Goal: Task Accomplishment & Management: Complete application form

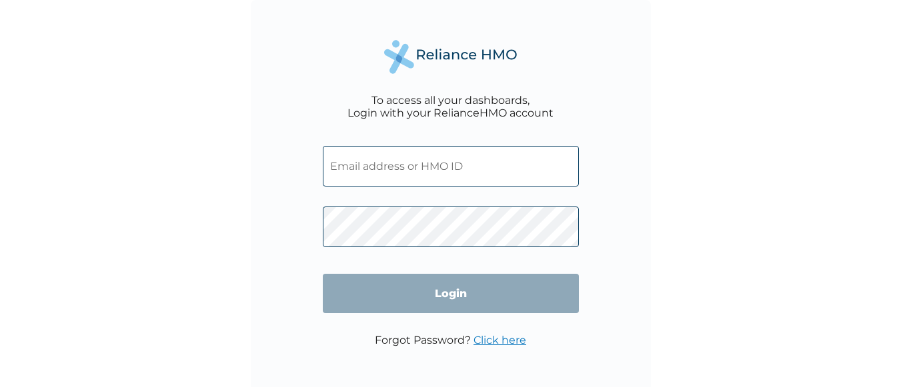
type input "BLO/10036/A"
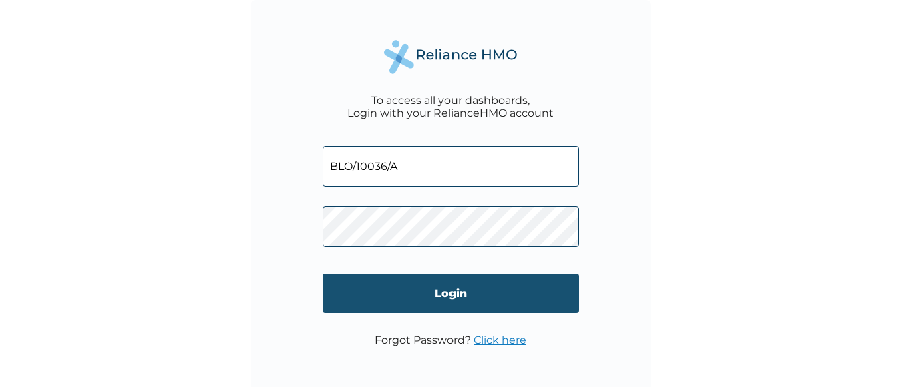
click at [400, 295] on input "Login" at bounding box center [451, 293] width 256 height 39
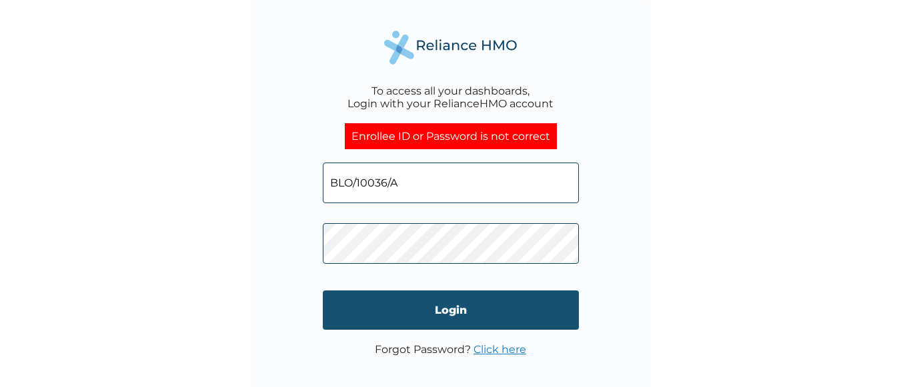
click at [401, 319] on input "Login" at bounding box center [451, 310] width 256 height 39
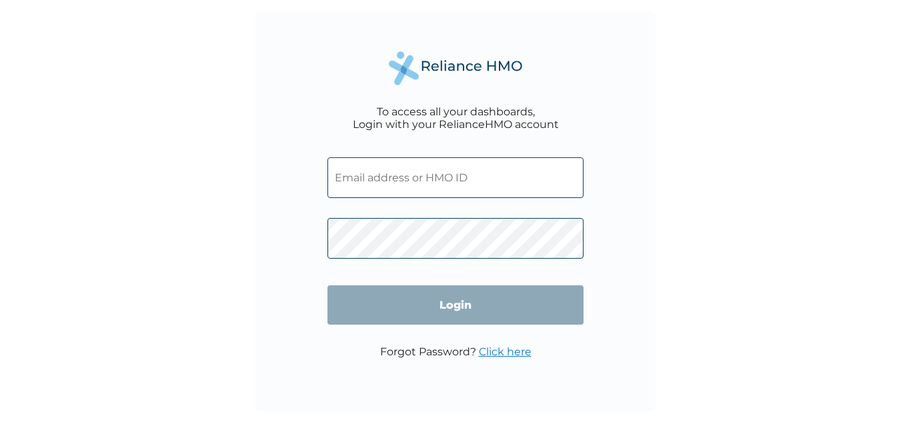
type input "BLO/10036/A"
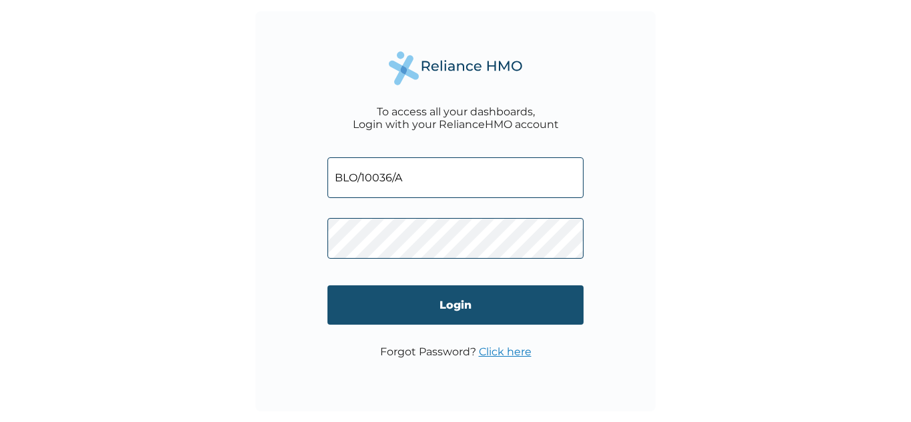
click at [411, 301] on input "Login" at bounding box center [455, 304] width 256 height 39
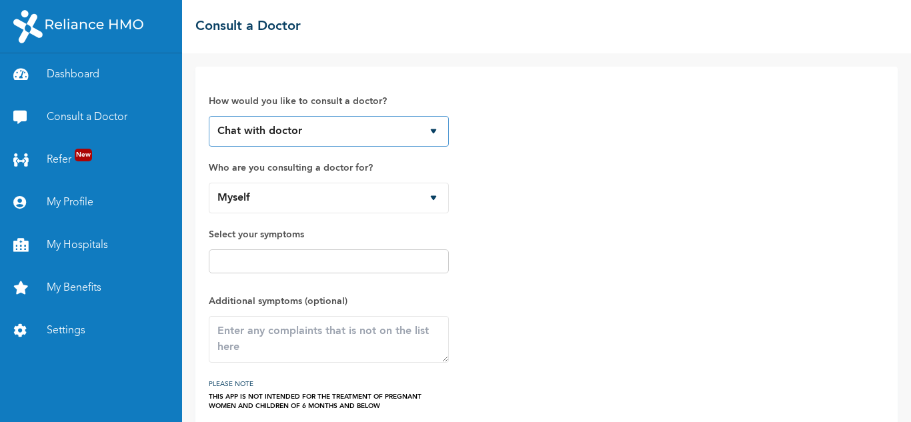
click at [307, 129] on select "Chat with doctor Phone Call" at bounding box center [329, 131] width 240 height 31
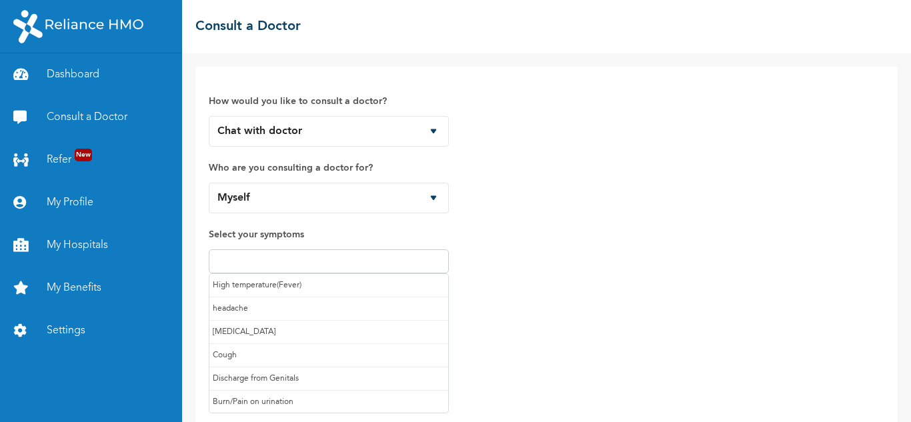
click at [258, 259] on input "text" at bounding box center [329, 261] width 232 height 16
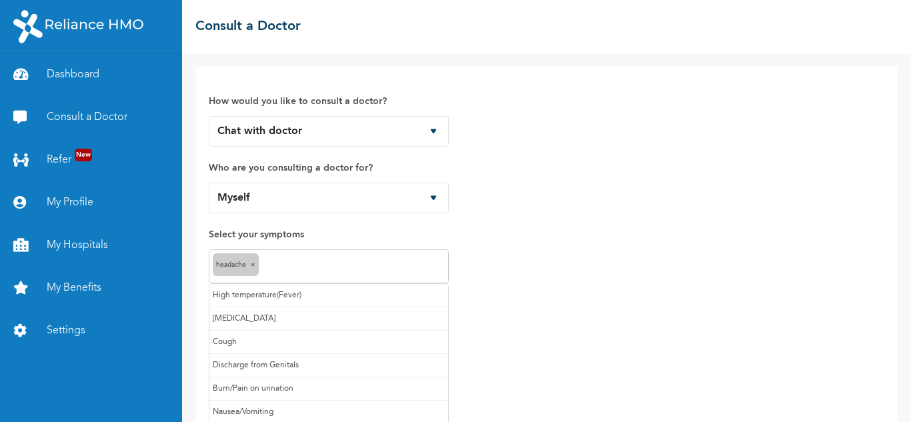
click at [295, 262] on input "text" at bounding box center [353, 267] width 183 height 16
click at [334, 259] on input "text" at bounding box center [373, 267] width 144 height 16
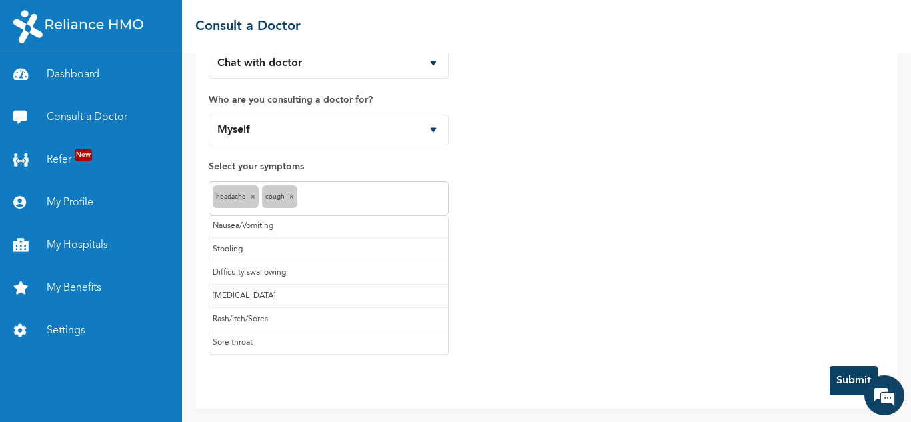
click at [357, 194] on input "text" at bounding box center [373, 199] width 144 height 16
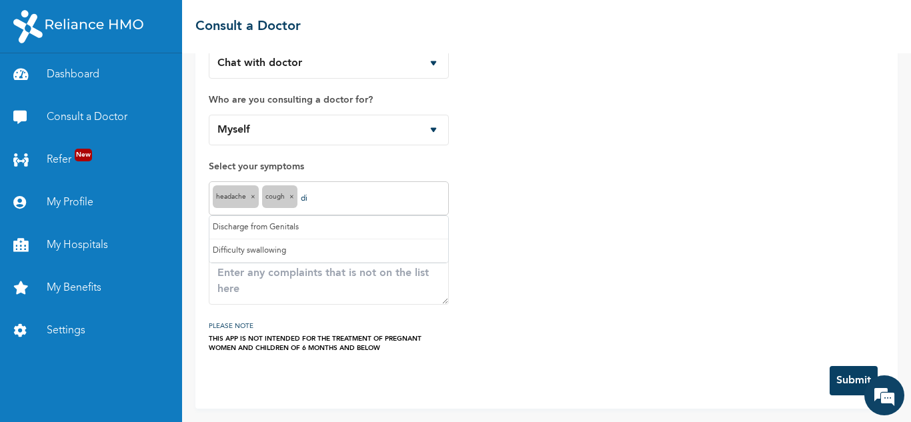
scroll to position [0, 0]
type input "d"
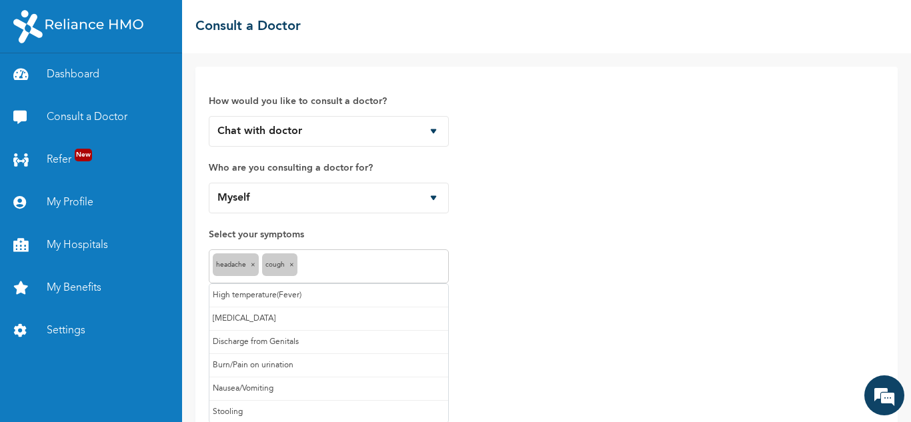
scroll to position [68, 0]
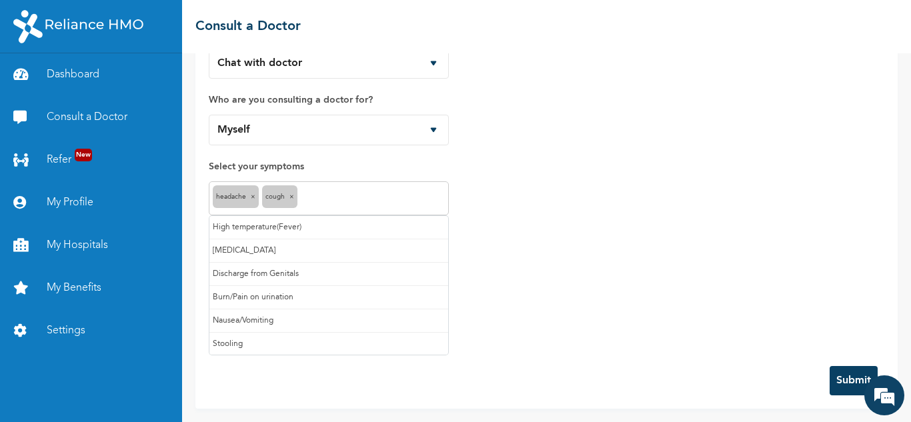
click at [489, 141] on div "How would you like to consult a doctor? Chat with doctor Phone Call Who are you…" at bounding box center [546, 182] width 675 height 341
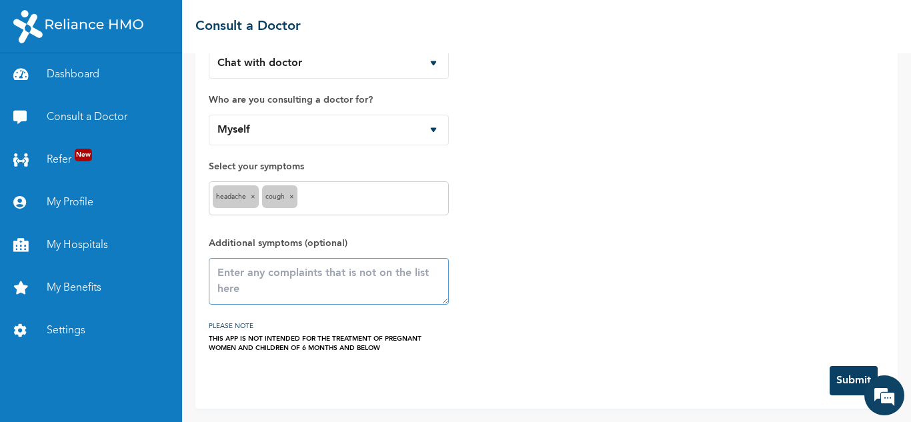
click at [309, 285] on textarea at bounding box center [329, 281] width 240 height 47
type textarea "difficulty breathing"
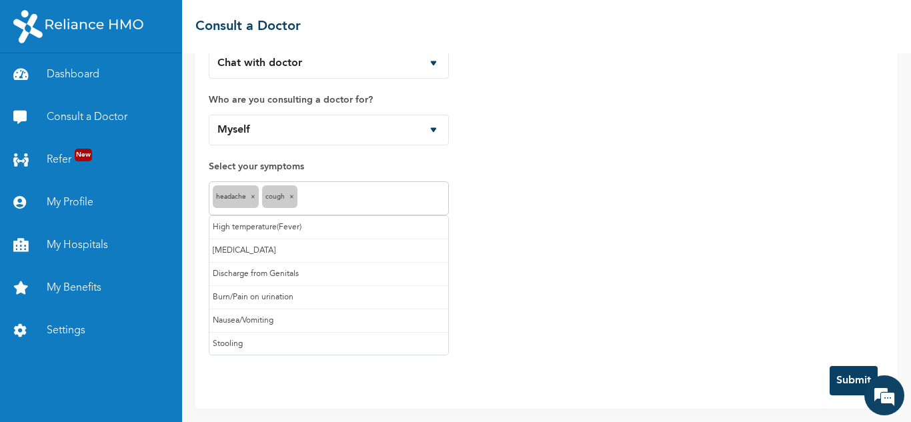
click at [381, 191] on input "text" at bounding box center [373, 199] width 144 height 16
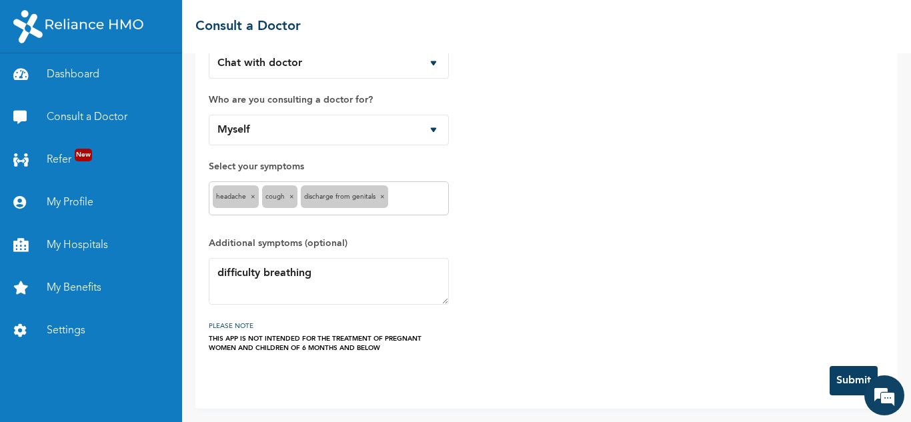
click at [830, 377] on button "Submit" at bounding box center [854, 380] width 48 height 29
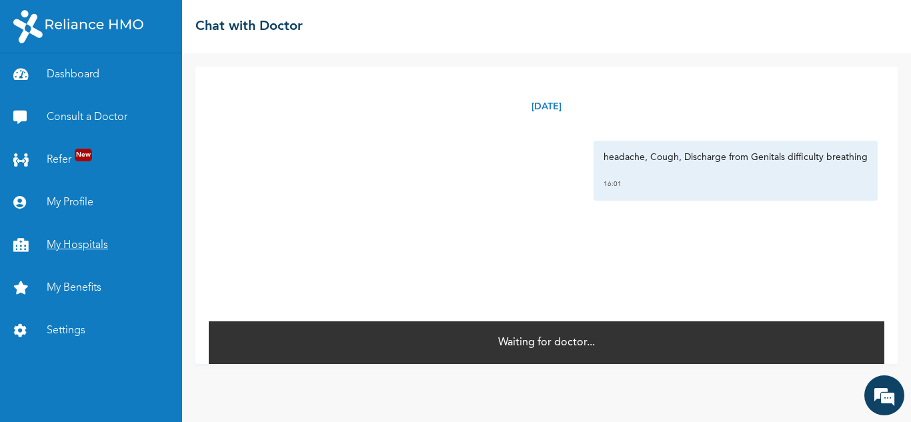
click at [79, 242] on link "My Hospitals" at bounding box center [91, 245] width 182 height 43
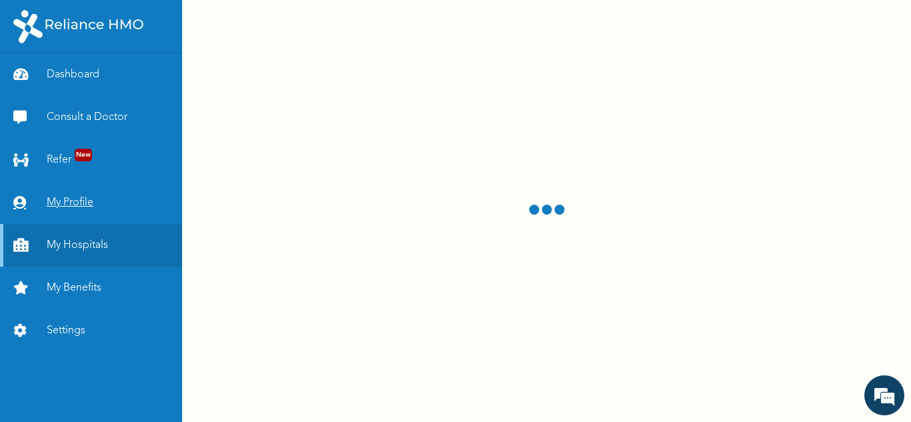
click at [59, 199] on link "My Profile" at bounding box center [91, 202] width 182 height 43
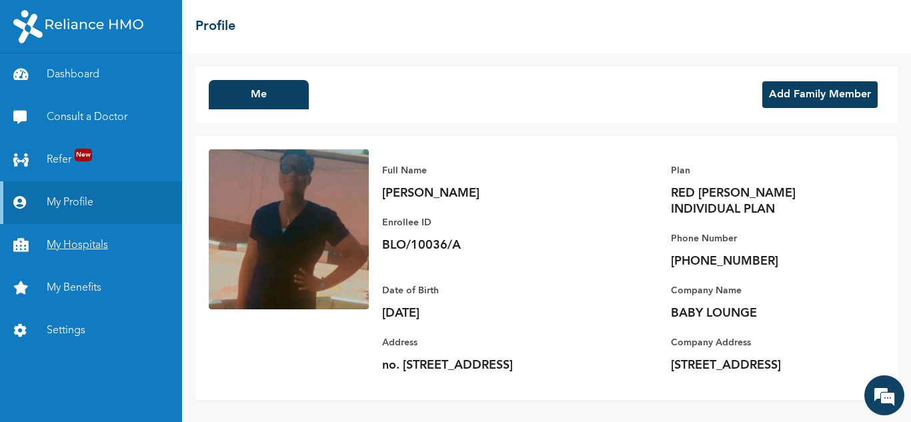
click at [89, 238] on link "My Hospitals" at bounding box center [91, 245] width 182 height 43
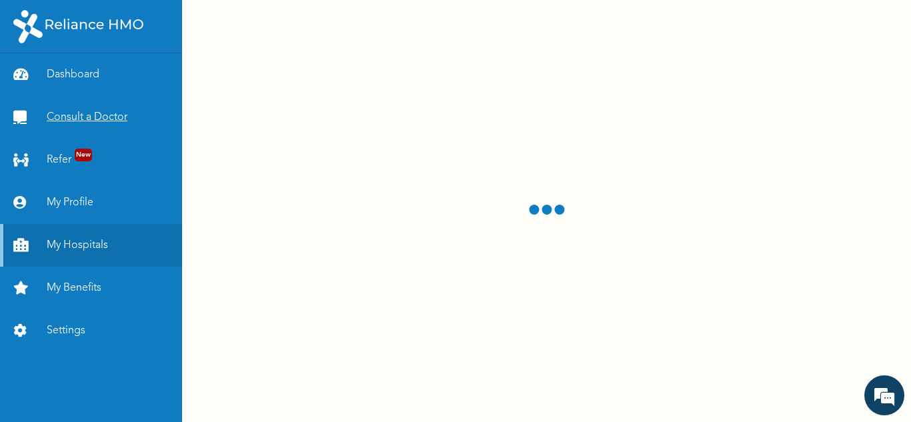
click at [55, 124] on link "Consult a Doctor" at bounding box center [91, 117] width 182 height 43
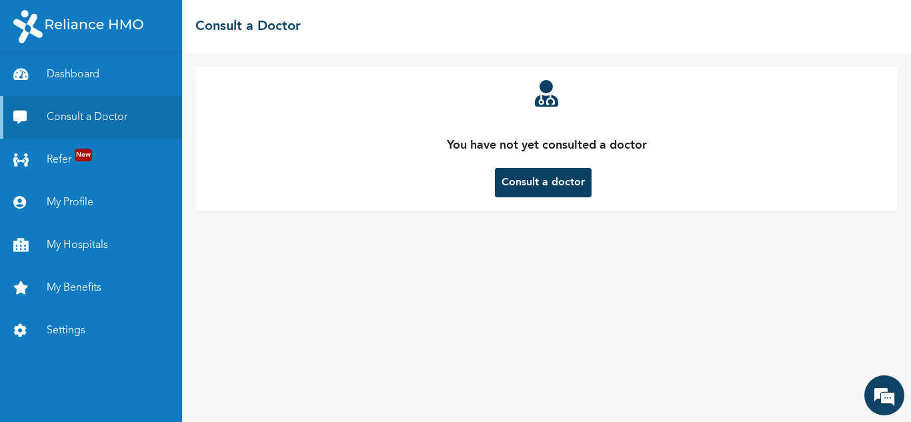
click at [552, 246] on div "You have not yet consulted a doctor Consult a doctor" at bounding box center [546, 237] width 729 height 369
click at [550, 173] on button "Consult a doctor" at bounding box center [543, 182] width 97 height 29
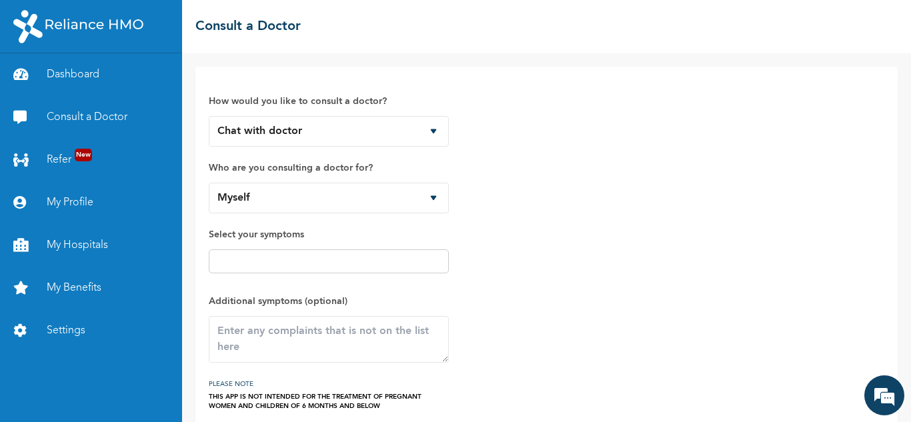
scroll to position [58, 0]
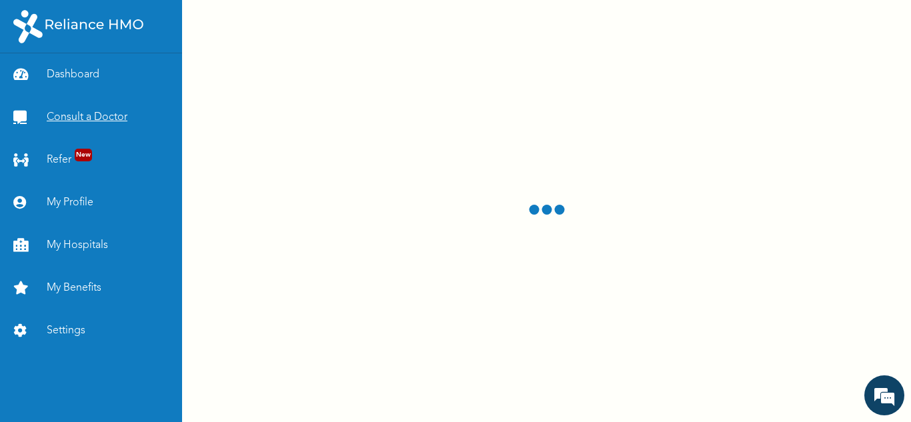
click at [75, 112] on link "Consult a Doctor" at bounding box center [91, 117] width 182 height 43
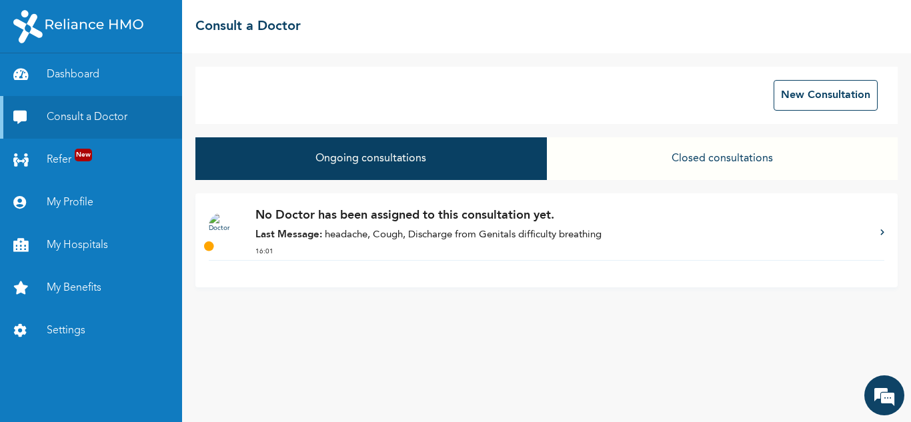
click at [353, 156] on button "Ongoing consultations" at bounding box center [370, 158] width 351 height 43
click at [377, 152] on button "Ongoing consultations" at bounding box center [370, 158] width 351 height 43
click at [354, 157] on button "Ongoing consultations" at bounding box center [370, 158] width 351 height 43
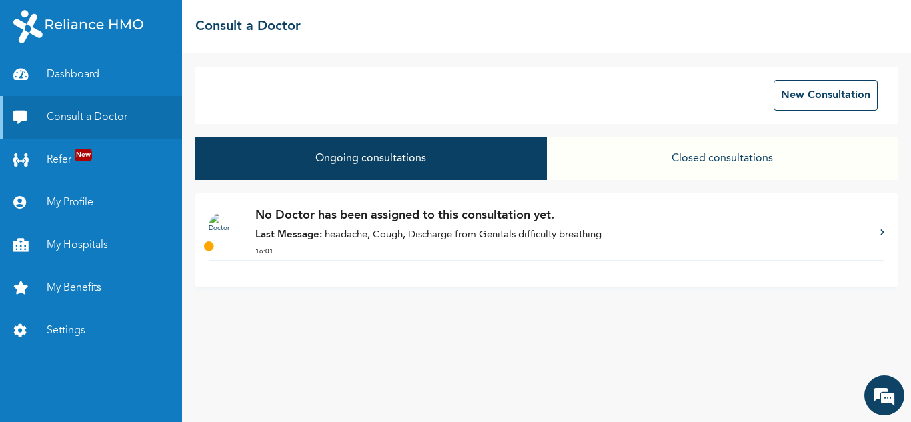
click at [354, 157] on button "Ongoing consultations" at bounding box center [370, 158] width 351 height 43
drag, startPoint x: 354, startPoint y: 157, endPoint x: 544, endPoint y: 150, distance: 190.2
click at [544, 150] on button "Ongoing consultations" at bounding box center [370, 158] width 351 height 43
drag, startPoint x: 544, startPoint y: 150, endPoint x: 522, endPoint y: 297, distance: 148.3
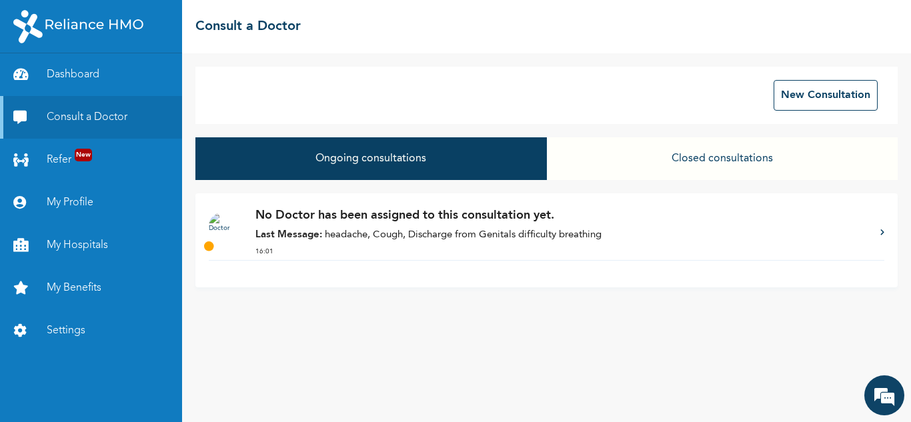
click at [522, 297] on div "New Consultation Ongoing consultations Closed consultations No Doctor has been …" at bounding box center [546, 237] width 729 height 369
click at [448, 162] on button "Ongoing consultations" at bounding box center [370, 158] width 351 height 43
click at [339, 159] on button "Ongoing consultations" at bounding box center [370, 158] width 351 height 43
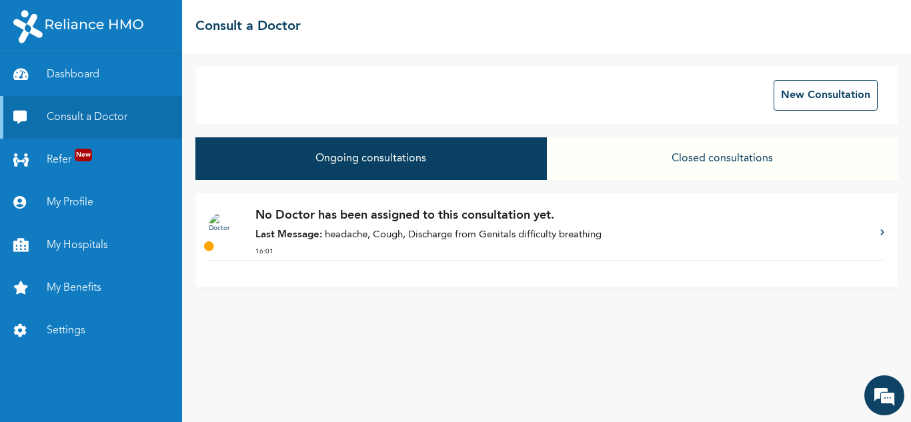
click at [339, 159] on button "Ongoing consultations" at bounding box center [370, 158] width 351 height 43
drag, startPoint x: 339, startPoint y: 159, endPoint x: 395, endPoint y: 420, distance: 267.5
click at [395, 420] on div "New Consultation Ongoing consultations Closed consultations No Doctor has been …" at bounding box center [546, 237] width 729 height 369
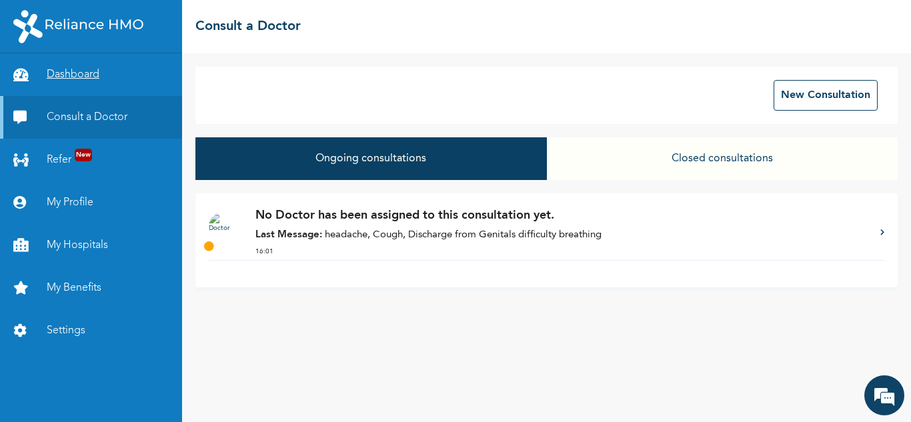
click at [91, 69] on link "Dashboard" at bounding box center [91, 74] width 182 height 43
